Goal: Navigation & Orientation: Find specific page/section

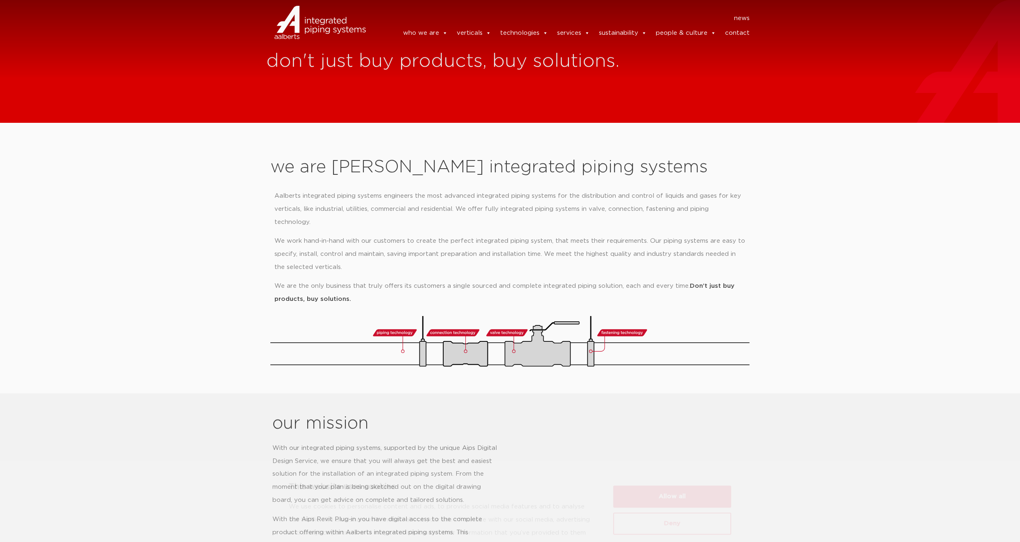
click at [865, 166] on section "we are Aalberts integrated piping systems Aalberts integrated piping systems en…" at bounding box center [510, 258] width 1020 height 271
click at [675, 458] on button "Allow all" at bounding box center [672, 461] width 118 height 22
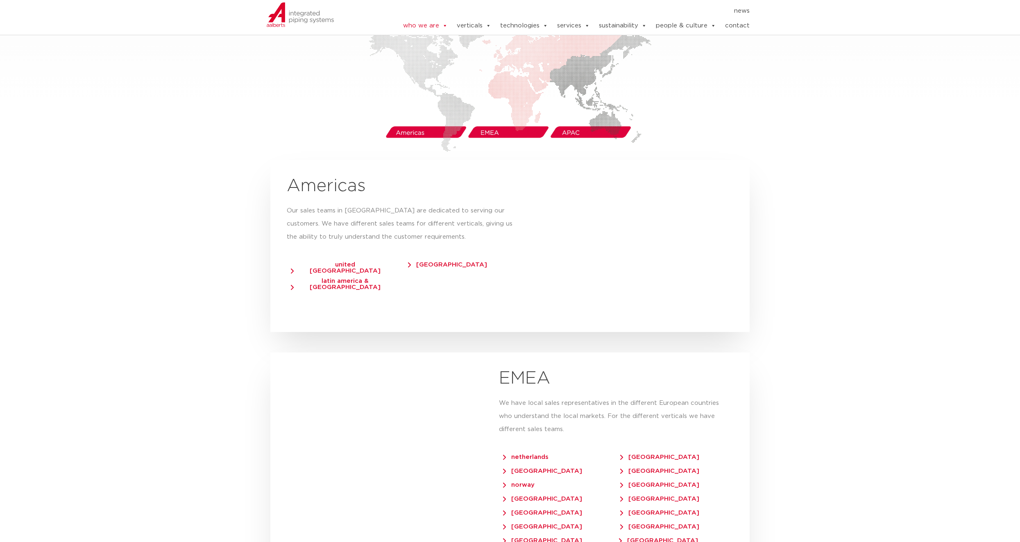
scroll to position [1106, 0]
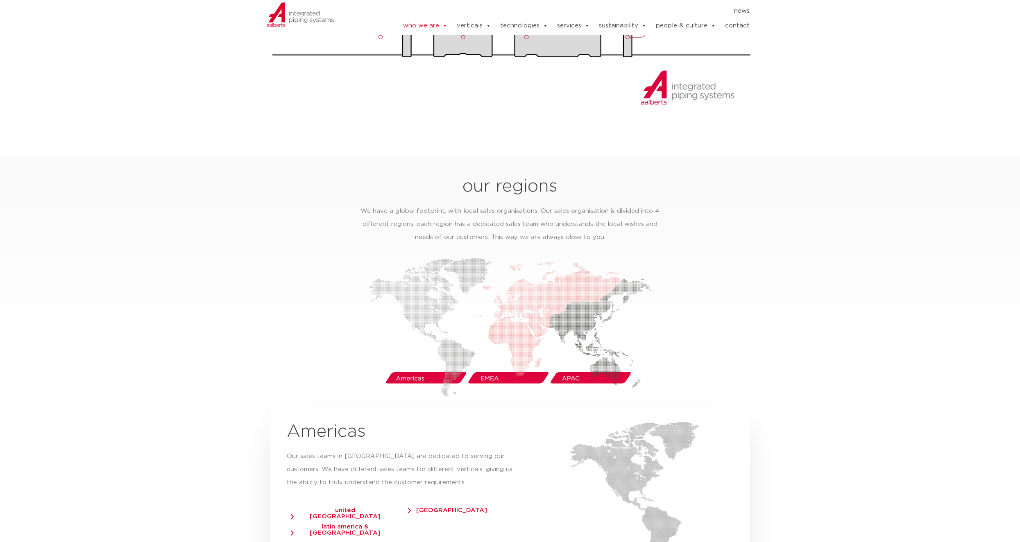
click at [353, 507] on span "united [GEOGRAPHIC_DATA]" at bounding box center [341, 513] width 101 height 12
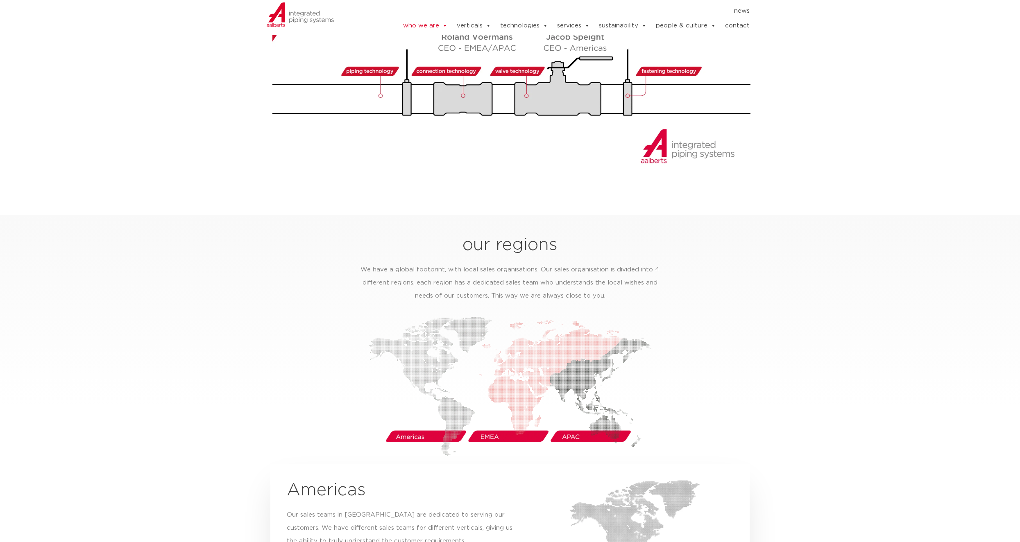
scroll to position [1293, 0]
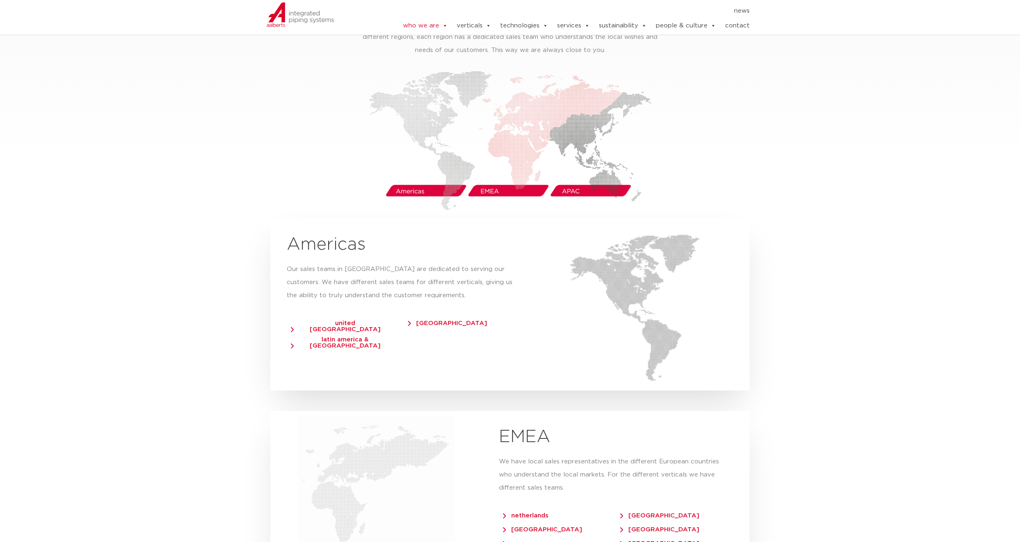
click at [324, 320] on span "united [GEOGRAPHIC_DATA]" at bounding box center [341, 326] width 101 height 12
